Goal: Task Accomplishment & Management: Complete application form

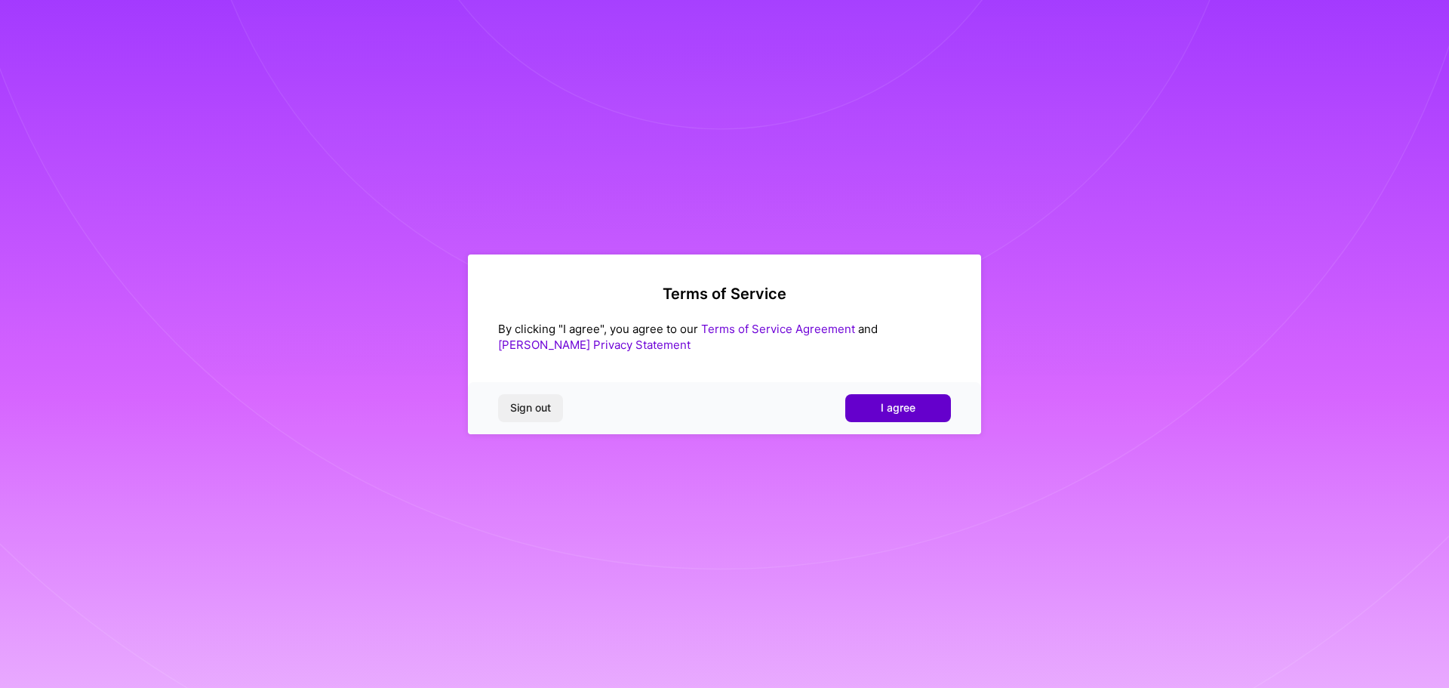
click at [925, 408] on button "I agree" at bounding box center [898, 407] width 106 height 27
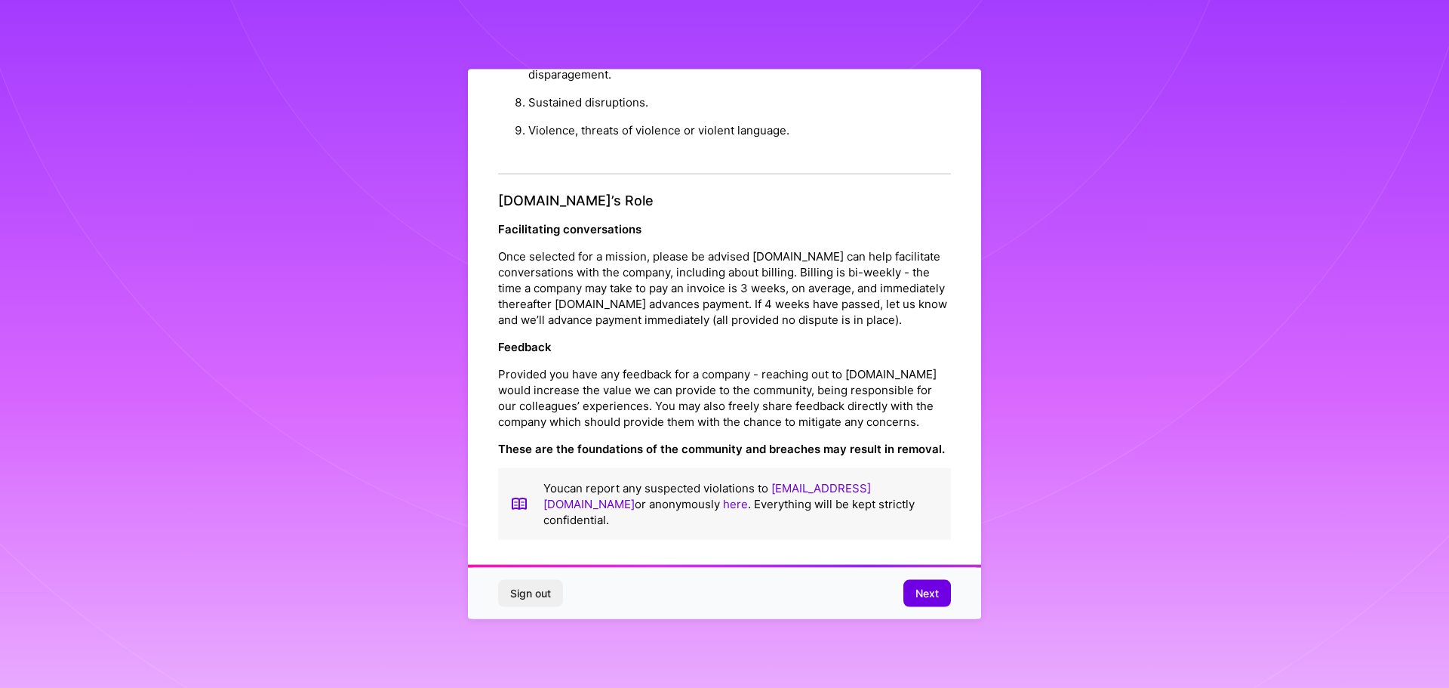
scroll to position [2, 0]
click at [927, 590] on span "Next" at bounding box center [927, 593] width 23 height 15
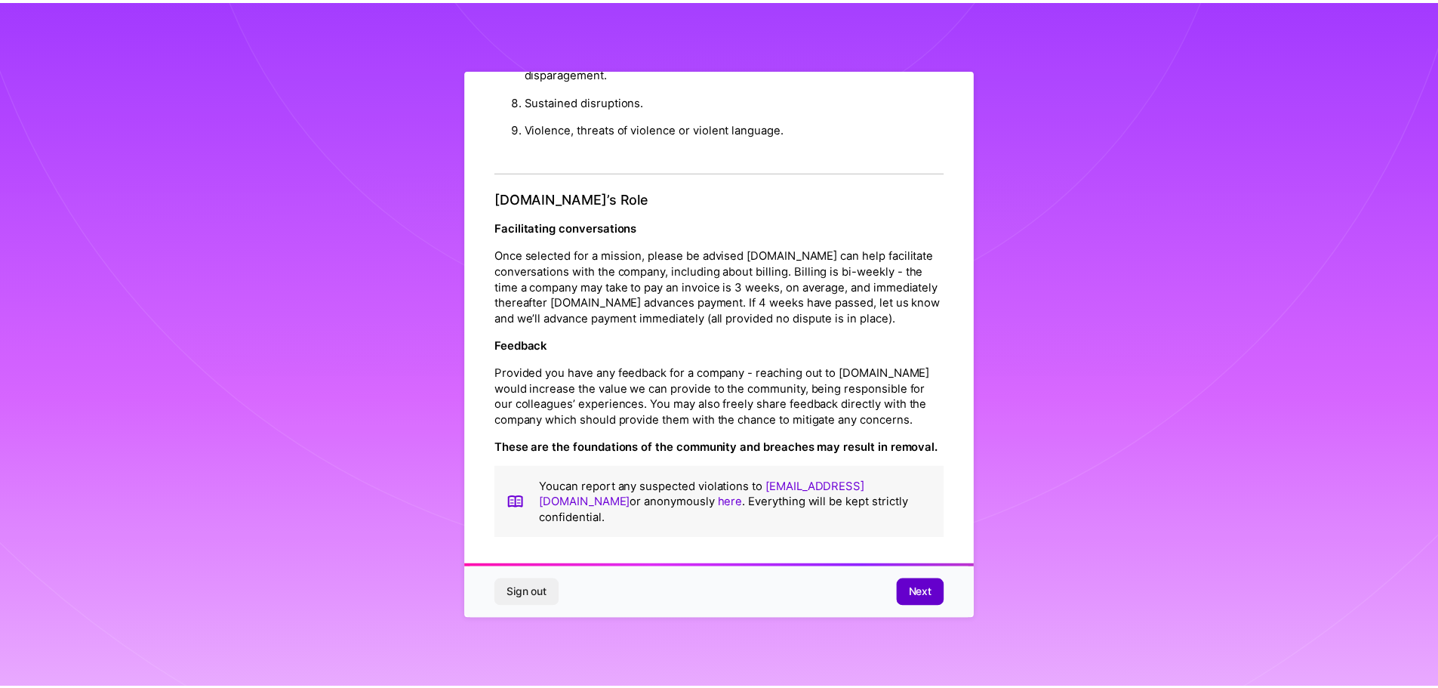
scroll to position [0, 0]
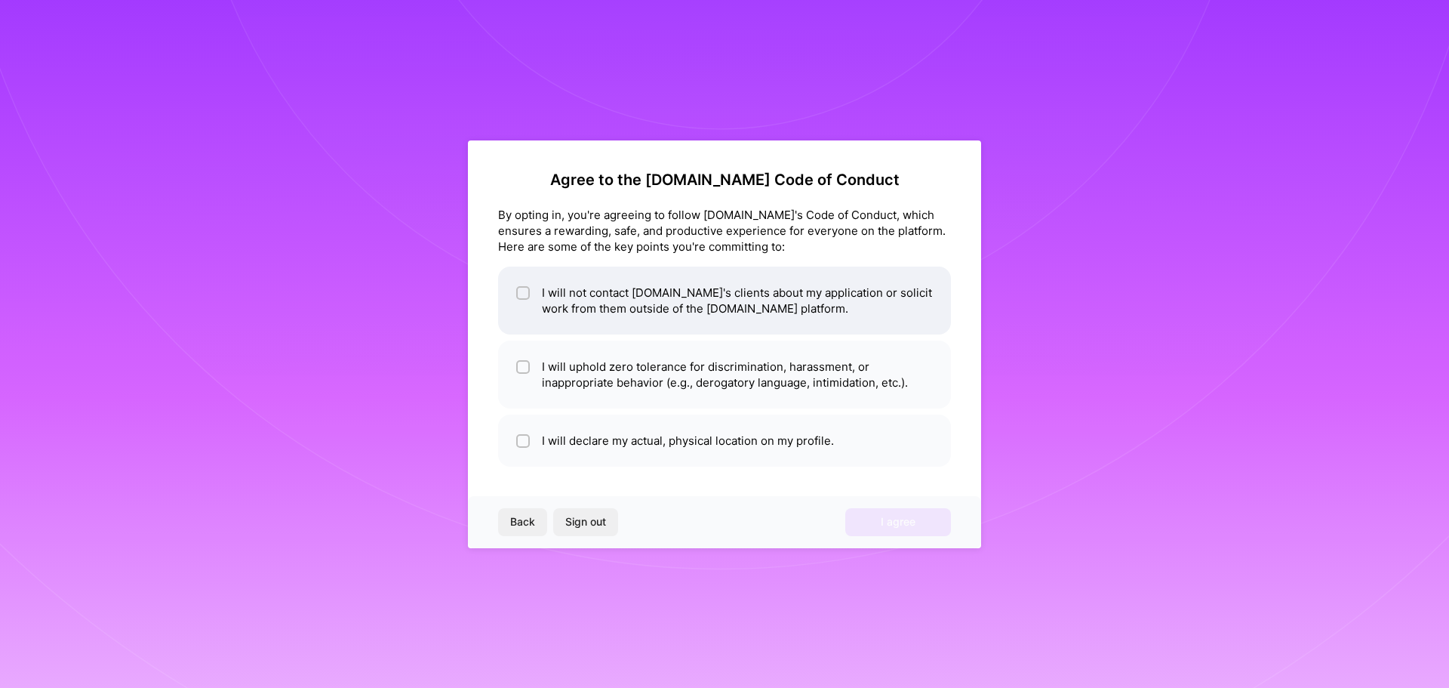
click at [526, 297] on input "checkbox" at bounding box center [524, 293] width 11 height 11
checkbox input "true"
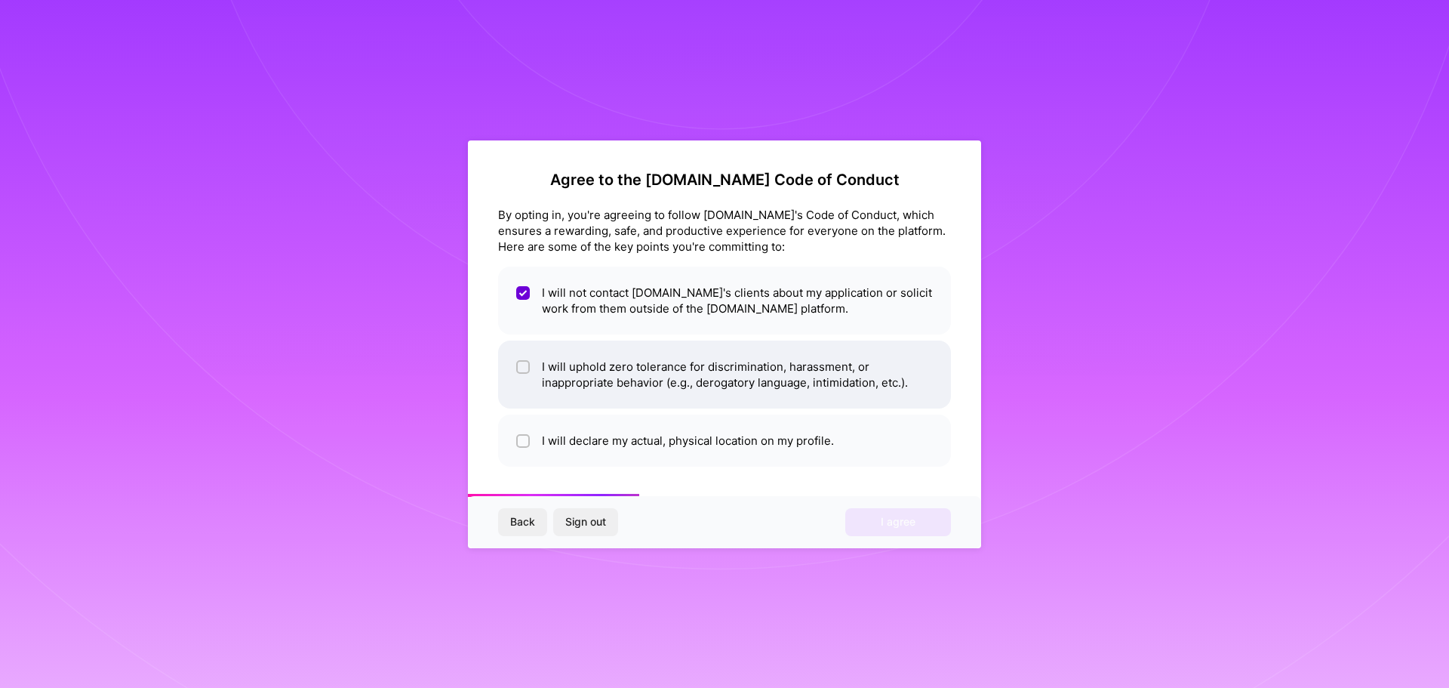
click at [524, 368] on input "checkbox" at bounding box center [524, 367] width 11 height 11
checkbox input "true"
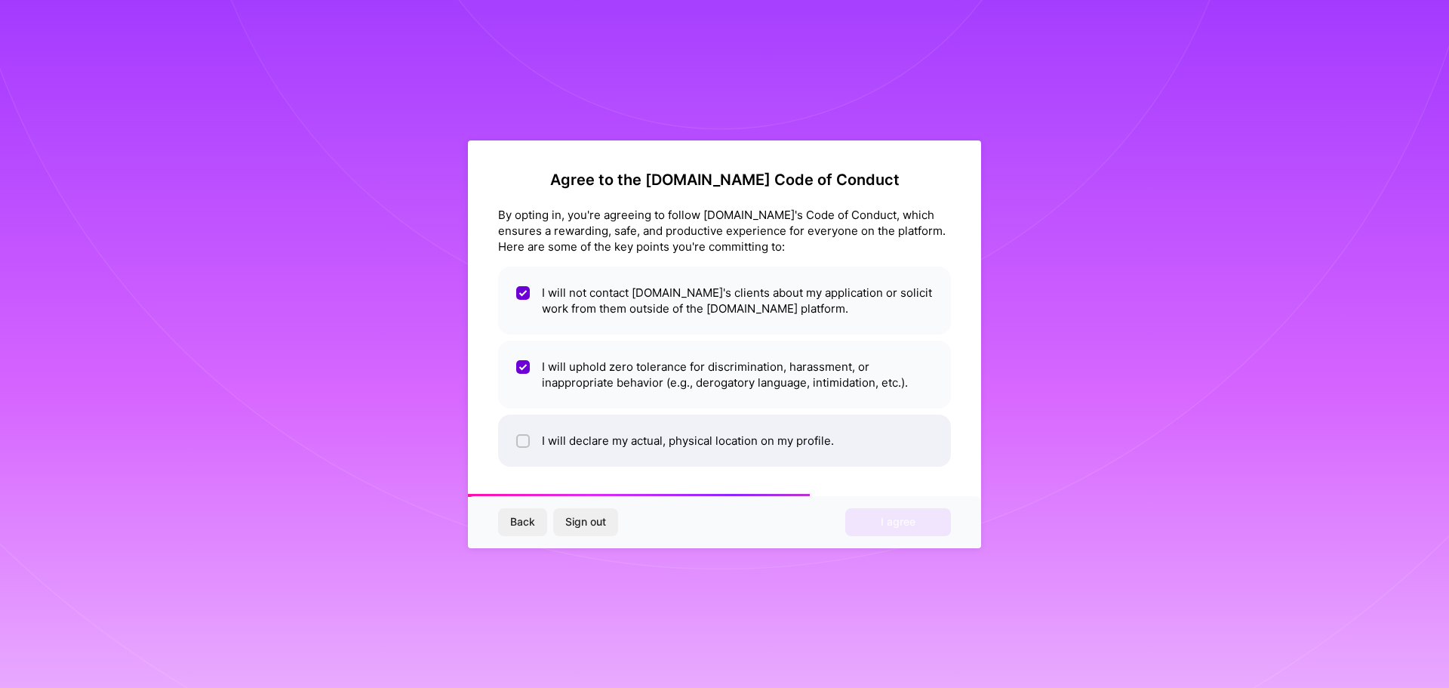
click at [525, 445] on input "checkbox" at bounding box center [524, 441] width 11 height 11
checkbox input "true"
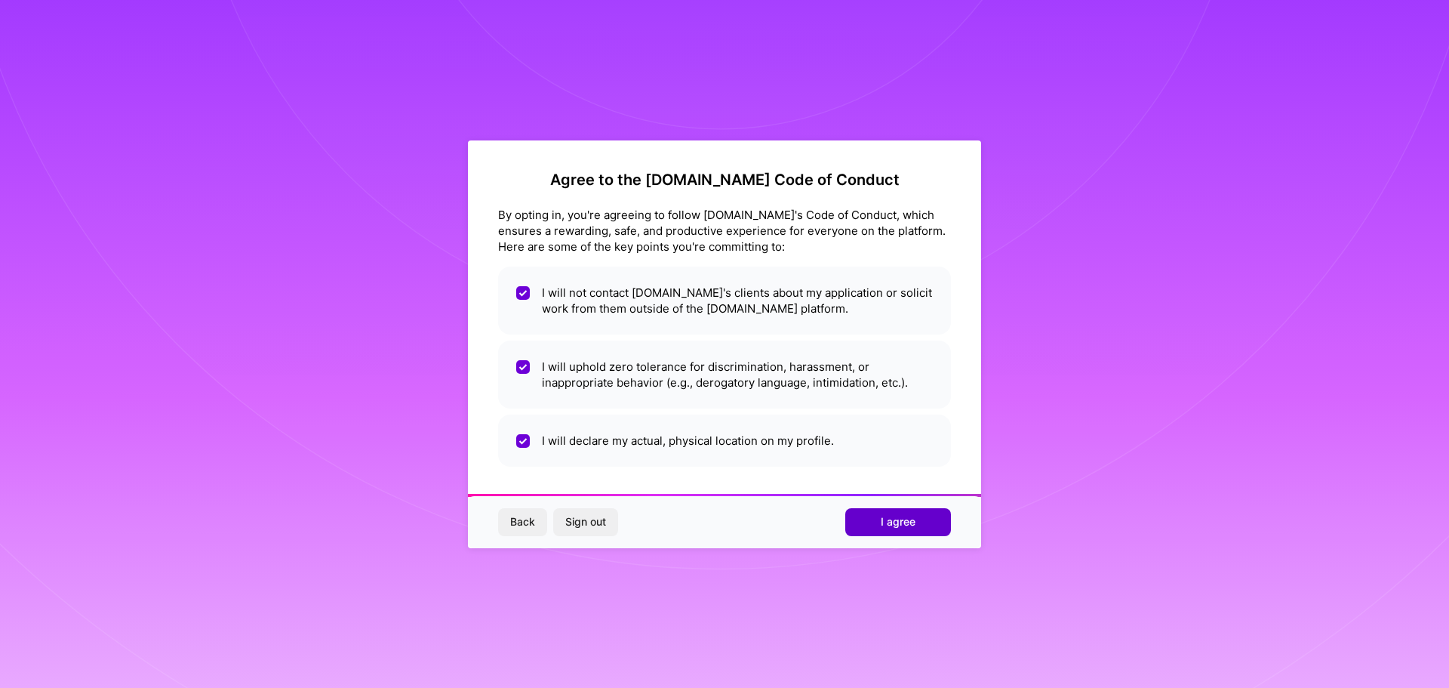
click at [898, 523] on span "I agree" at bounding box center [898, 521] width 35 height 15
